Goal: Information Seeking & Learning: Learn about a topic

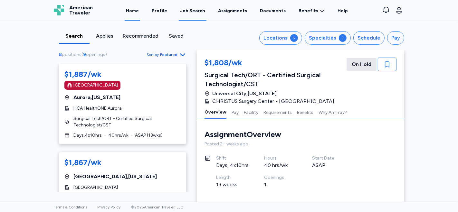
click at [140, 13] on link "Home" at bounding box center [132, 11] width 15 height 20
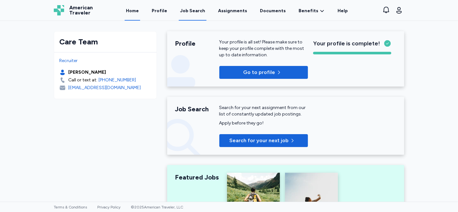
click at [197, 11] on div "Job Search" at bounding box center [192, 11] width 25 height 6
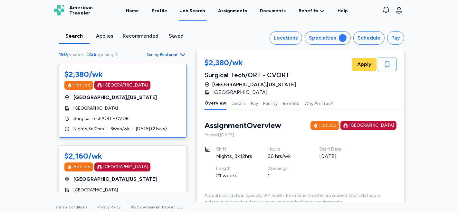
click at [118, 107] on span "[GEOGRAPHIC_DATA]" at bounding box center [96, 108] width 44 height 6
click at [288, 41] on div "Locations" at bounding box center [286, 38] width 24 height 8
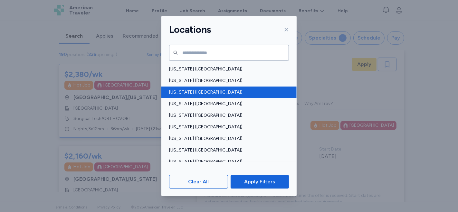
click at [184, 91] on span "[US_STATE] ([GEOGRAPHIC_DATA])" at bounding box center [227, 92] width 116 height 6
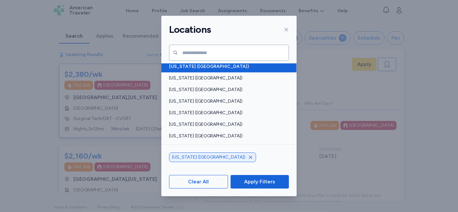
scroll to position [0, 0]
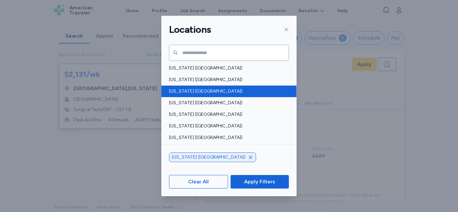
click at [187, 92] on span "[US_STATE] ([GEOGRAPHIC_DATA])" at bounding box center [227, 91] width 116 height 6
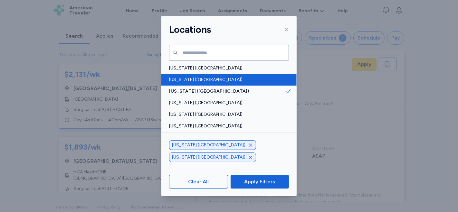
click at [187, 79] on span "[US_STATE] ([GEOGRAPHIC_DATA])" at bounding box center [227, 80] width 116 height 6
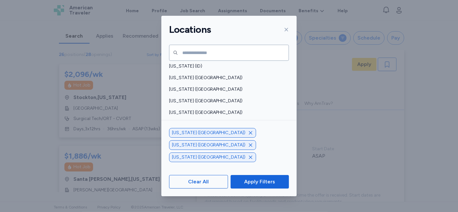
scroll to position [143, 0]
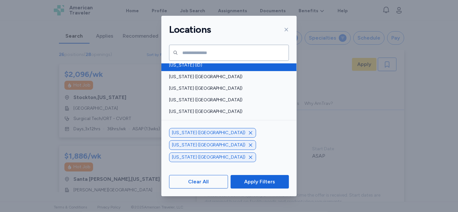
click at [191, 64] on span "[US_STATE] (ID)" at bounding box center [227, 65] width 116 height 6
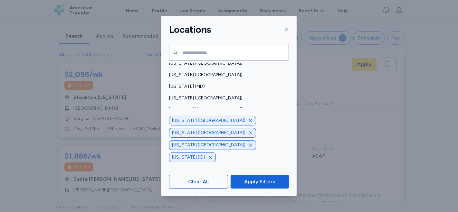
scroll to position [250, 0]
click at [212, 119] on span "[US_STATE] ([GEOGRAPHIC_DATA])" at bounding box center [227, 120] width 116 height 6
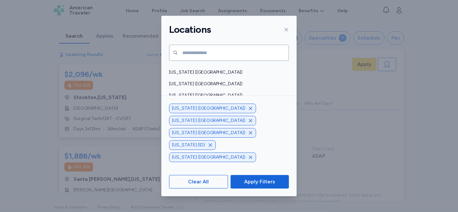
scroll to position [322, 0]
click at [198, 105] on span "[US_STATE] ([GEOGRAPHIC_DATA])" at bounding box center [227, 106] width 116 height 6
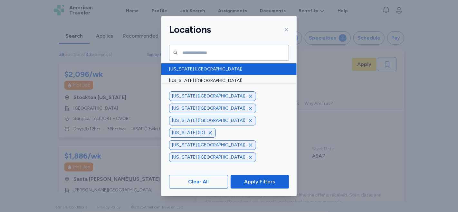
scroll to position [394, 0]
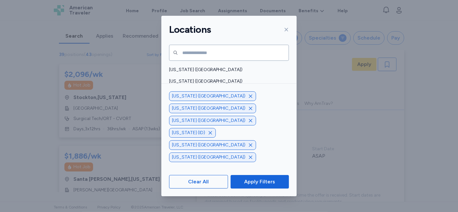
click at [220, 101] on div "[US_STATE] ([GEOGRAPHIC_DATA])" at bounding box center [229, 105] width 135 height 12
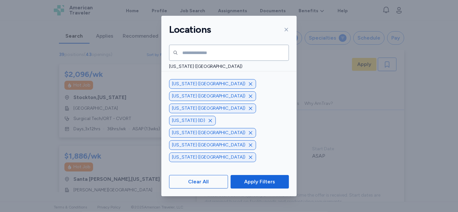
scroll to position [466, 0]
click at [220, 103] on span "[US_STATE] ([GEOGRAPHIC_DATA])" at bounding box center [227, 103] width 116 height 6
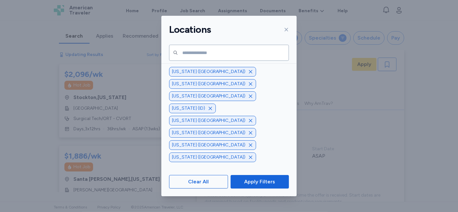
scroll to position [501, 0]
click at [212, 76] on span "[US_STATE] ([GEOGRAPHIC_DATA])" at bounding box center [227, 78] width 116 height 6
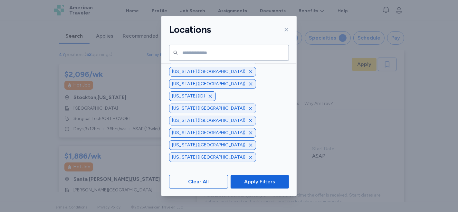
scroll to position [537, 0]
click at [215, 99] on span "[US_STATE] ([GEOGRAPHIC_DATA])" at bounding box center [227, 101] width 116 height 6
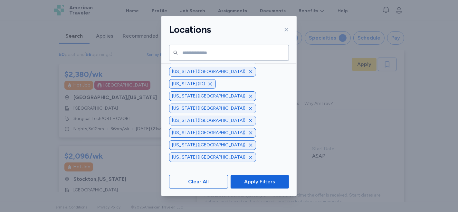
scroll to position [558, 0]
click at [234, 92] on span "[US_STATE] (WY)" at bounding box center [227, 91] width 116 height 6
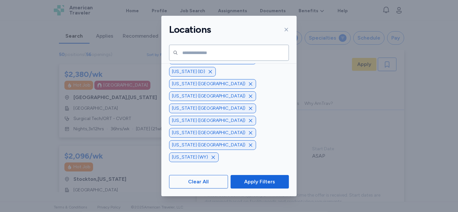
click at [261, 80] on span "[US_STATE] ([GEOGRAPHIC_DATA])" at bounding box center [227, 80] width 116 height 6
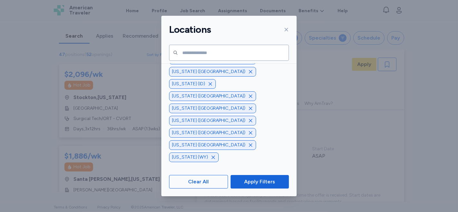
click at [253, 184] on span "Apply Filters" at bounding box center [259, 182] width 31 height 8
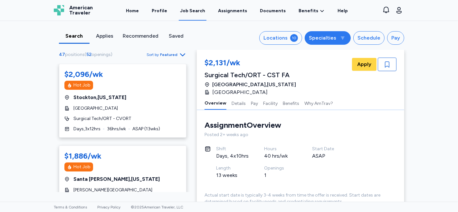
click at [342, 35] on div at bounding box center [343, 38] width 8 height 8
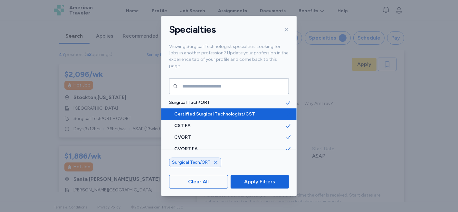
click at [212, 111] on span "Certified Surgical Technologist/CST" at bounding box center [229, 114] width 111 height 6
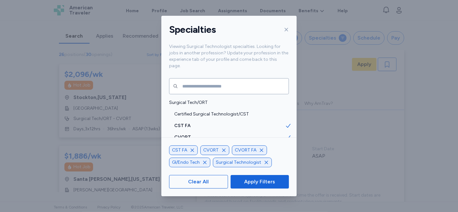
click at [203, 162] on icon "button" at bounding box center [204, 162] width 5 height 5
drag, startPoint x: 191, startPoint y: 152, endPoint x: 239, endPoint y: 151, distance: 47.1
click at [192, 152] on icon "button" at bounding box center [192, 150] width 5 height 5
click at [229, 152] on icon "button" at bounding box center [230, 150] width 5 height 5
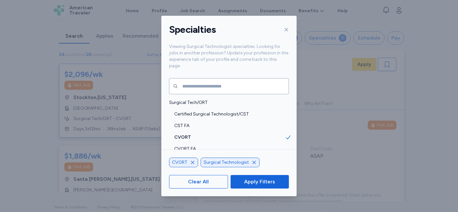
click at [191, 164] on icon "button" at bounding box center [192, 162] width 3 height 3
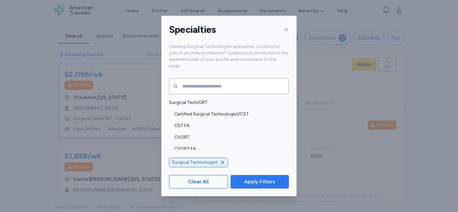
click at [256, 185] on span "Apply Filters" at bounding box center [259, 182] width 31 height 8
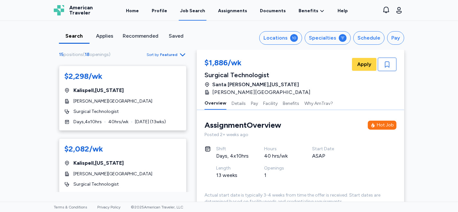
scroll to position [159, 0]
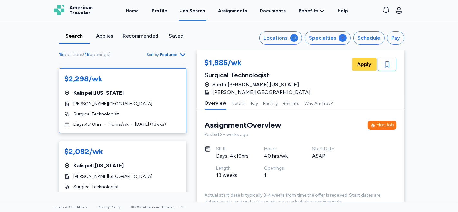
click at [146, 103] on div "[PERSON_NAME][GEOGRAPHIC_DATA]" at bounding box center [122, 104] width 117 height 6
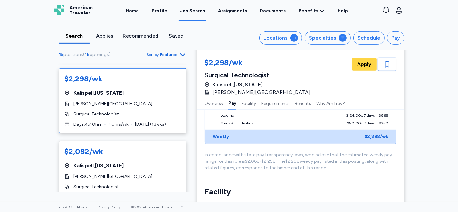
scroll to position [215, 0]
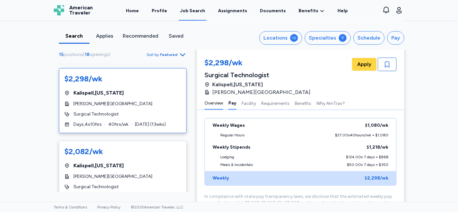
click at [211, 105] on button "Overview" at bounding box center [214, 103] width 19 height 14
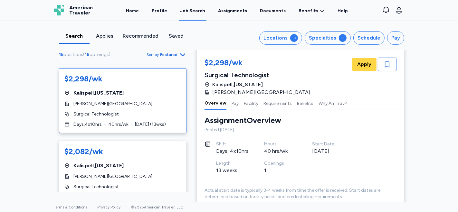
scroll to position [0, 0]
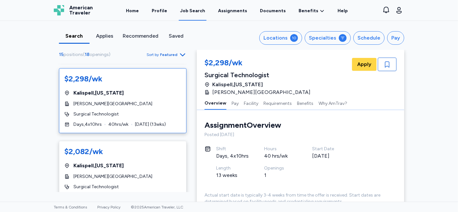
click at [157, 103] on div "[PERSON_NAME][GEOGRAPHIC_DATA]" at bounding box center [122, 104] width 117 height 6
click at [142, 165] on div "Kalispell , [US_STATE]" at bounding box center [122, 166] width 117 height 8
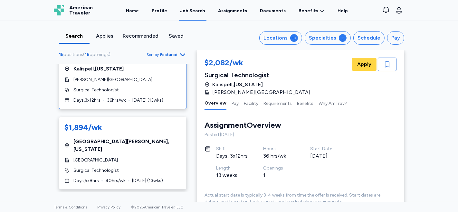
scroll to position [264, 0]
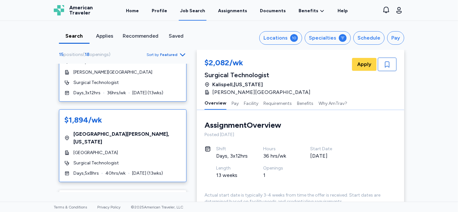
click at [134, 139] on div "$1,894/wk [GEOGRAPHIC_DATA] , [US_STATE][GEOGRAPHIC_DATA] Surgical Technologist…" at bounding box center [123, 146] width 128 height 73
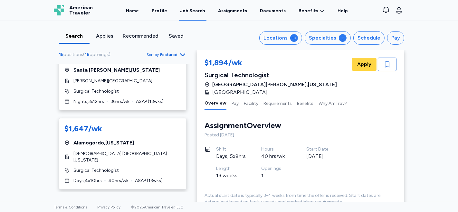
scroll to position [497, 0]
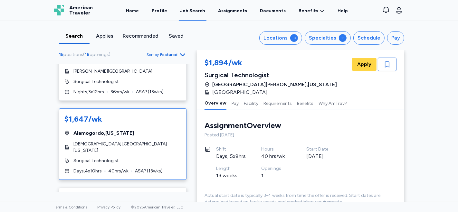
click at [136, 141] on span "[DEMOGRAPHIC_DATA] [GEOGRAPHIC_DATA][US_STATE]" at bounding box center [128, 147] width 108 height 13
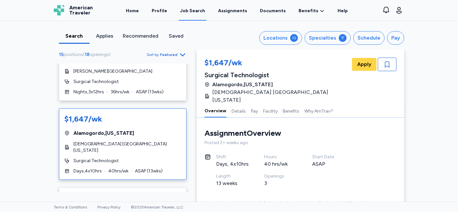
click at [213, 106] on button "Overview" at bounding box center [216, 111] width 22 height 14
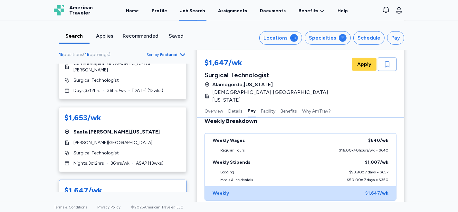
scroll to position [502, 0]
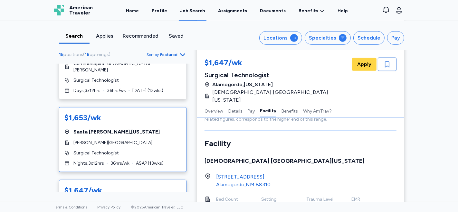
click at [114, 140] on span "[PERSON_NAME][GEOGRAPHIC_DATA]" at bounding box center [113, 143] width 79 height 6
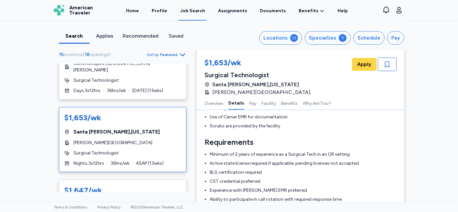
scroll to position [215, 0]
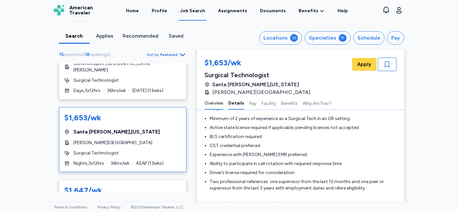
click at [218, 104] on button "Overview" at bounding box center [214, 103] width 19 height 14
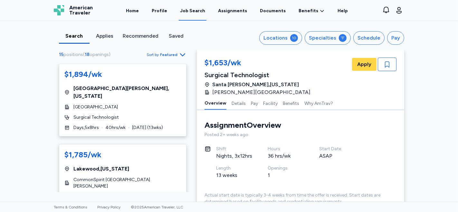
scroll to position [302, 0]
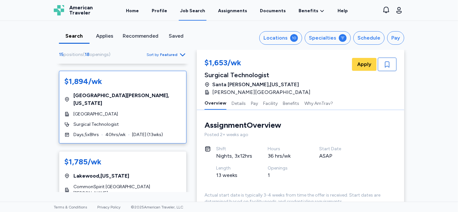
click at [118, 111] on span "[GEOGRAPHIC_DATA]" at bounding box center [96, 114] width 44 height 6
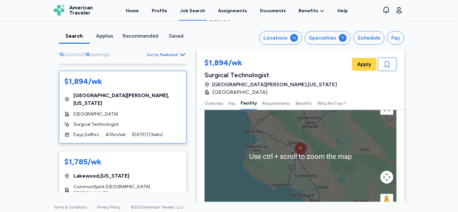
scroll to position [394, 0]
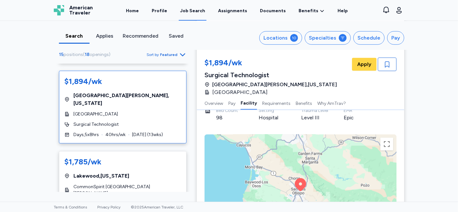
click at [141, 111] on div "[GEOGRAPHIC_DATA]" at bounding box center [122, 114] width 117 height 6
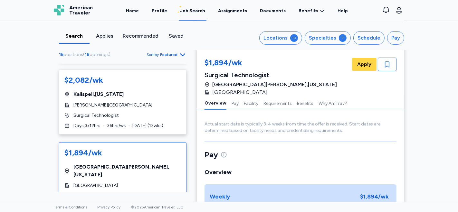
scroll to position [0, 0]
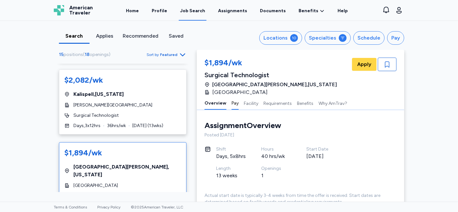
click at [232, 105] on button "Pay" at bounding box center [235, 103] width 7 height 14
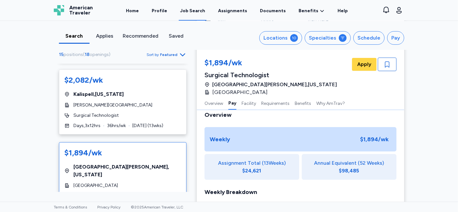
scroll to position [101, 0]
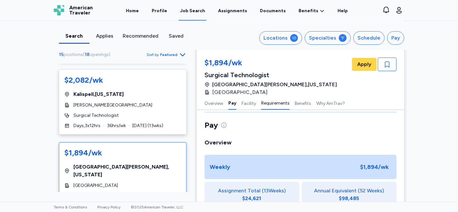
click at [276, 103] on button "Requirements" at bounding box center [275, 103] width 28 height 14
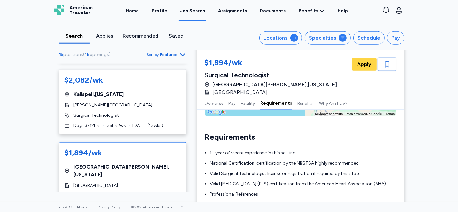
scroll to position [540, 0]
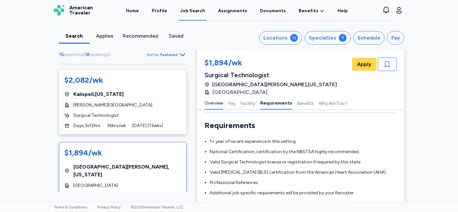
click at [212, 105] on button "Overview" at bounding box center [214, 103] width 19 height 14
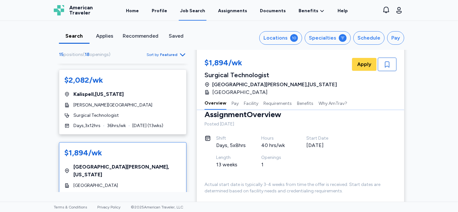
scroll to position [0, 0]
